Goal: Task Accomplishment & Management: Use online tool/utility

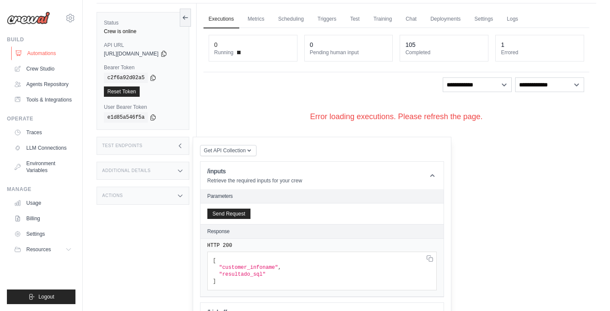
click at [44, 55] on link "Automations" at bounding box center [43, 54] width 65 height 14
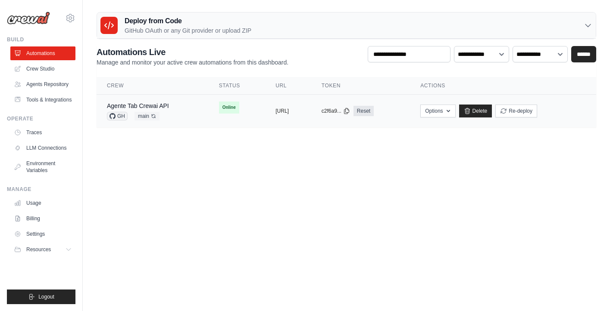
click at [209, 113] on td "Online" at bounding box center [237, 108] width 57 height 26
